Goal: Find specific page/section: Find specific page/section

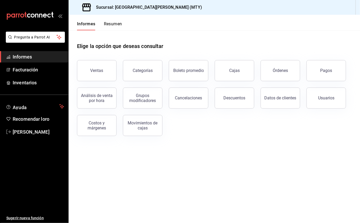
click at [103, 66] on button "Ventas" at bounding box center [97, 70] width 40 height 21
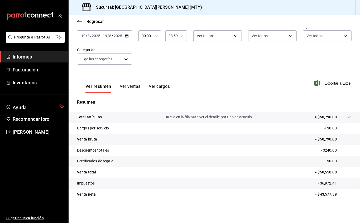
scroll to position [30, 0]
